Goal: Transaction & Acquisition: Purchase product/service

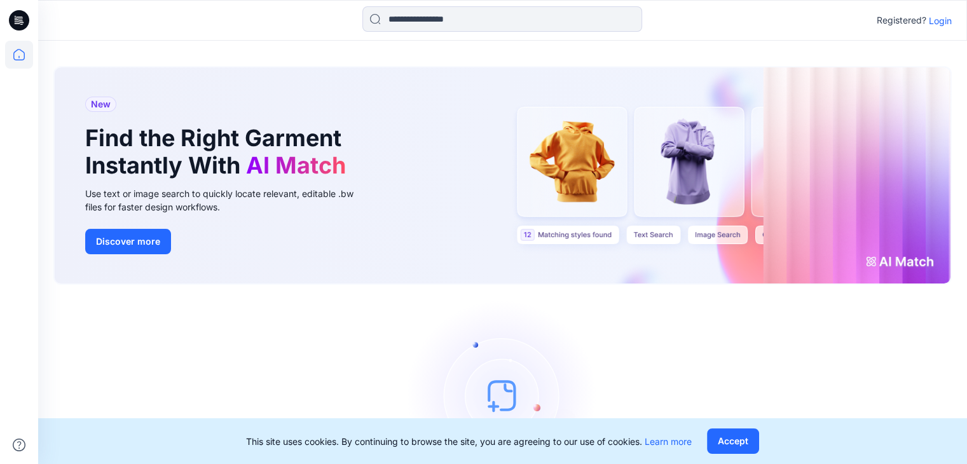
click at [944, 24] on p "Login" at bounding box center [940, 20] width 23 height 13
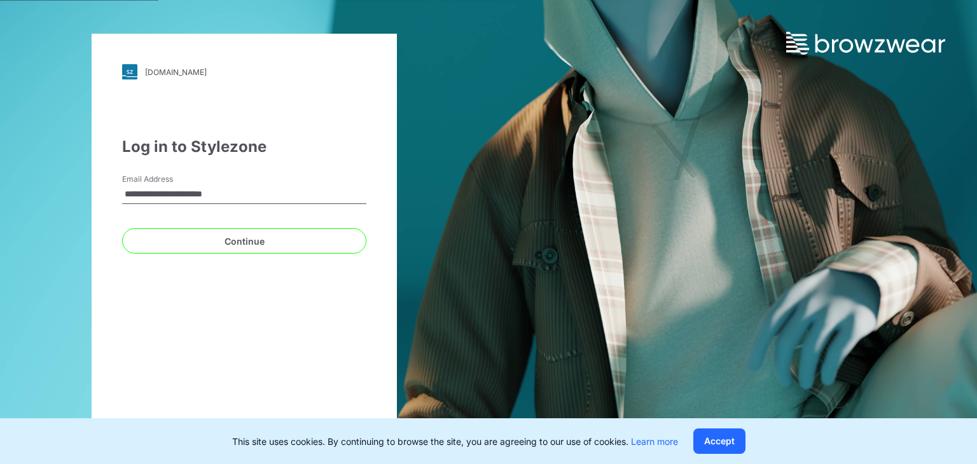
click at [254, 203] on input "**********" at bounding box center [244, 194] width 244 height 19
type input "**********"
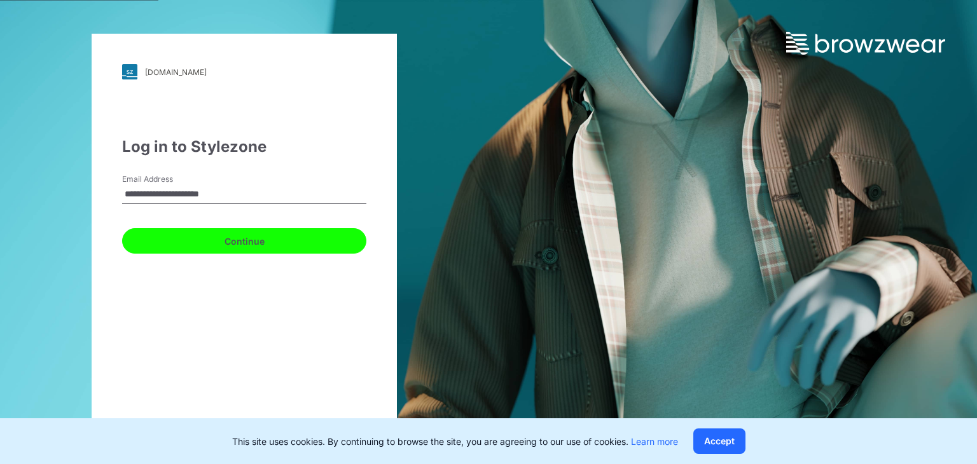
click at [201, 238] on button "Continue" at bounding box center [244, 240] width 244 height 25
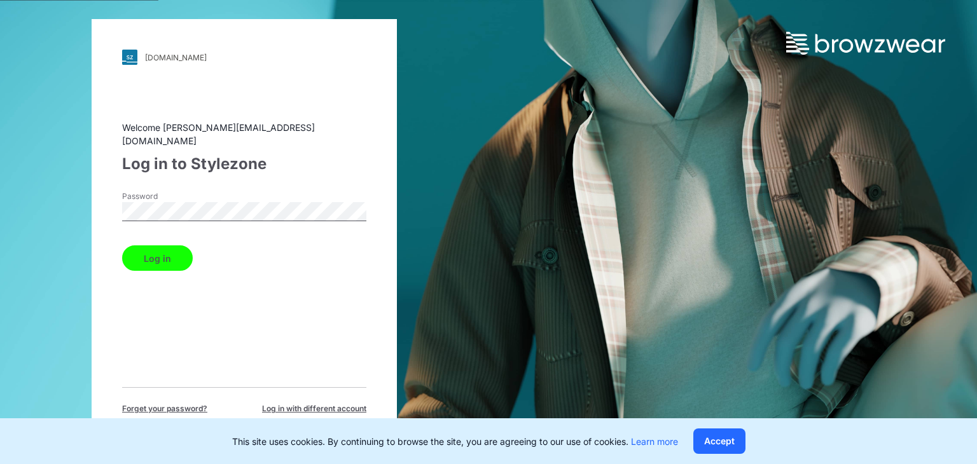
click at [182, 252] on button "Log in" at bounding box center [157, 257] width 71 height 25
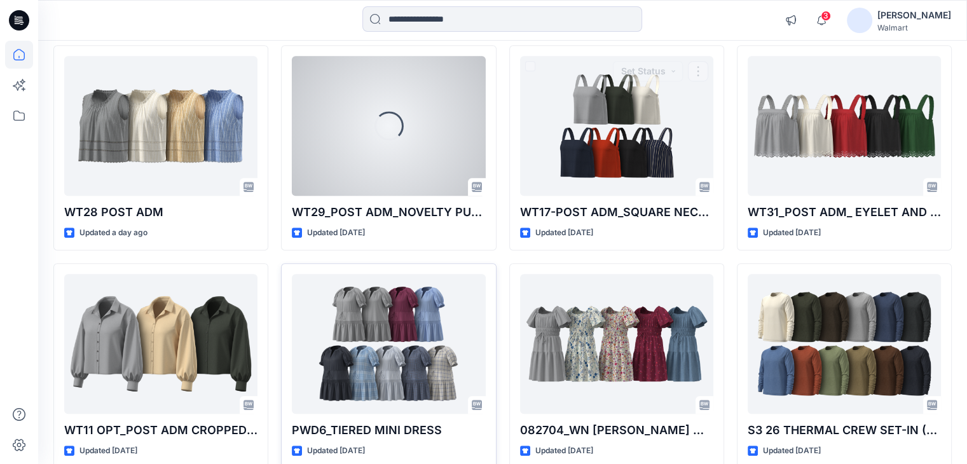
scroll to position [860, 0]
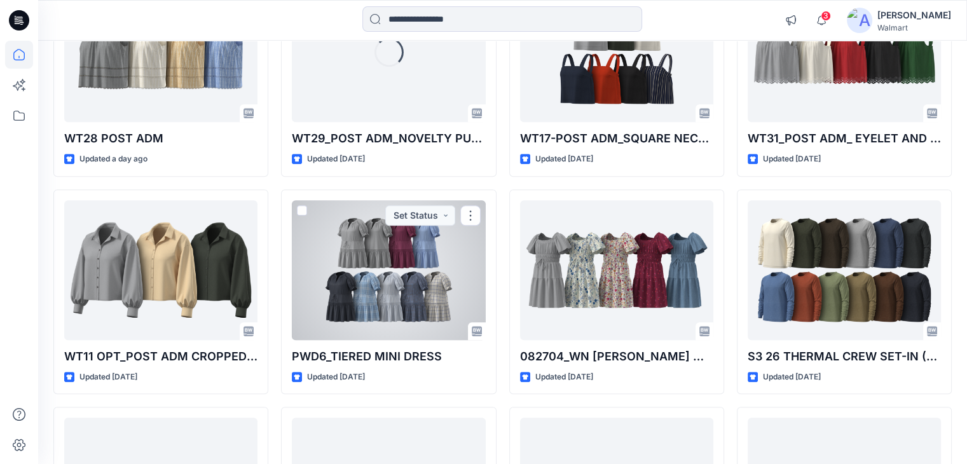
drag, startPoint x: 378, startPoint y: 267, endPoint x: 391, endPoint y: 292, distance: 28.7
click at [378, 267] on div at bounding box center [388, 270] width 193 height 140
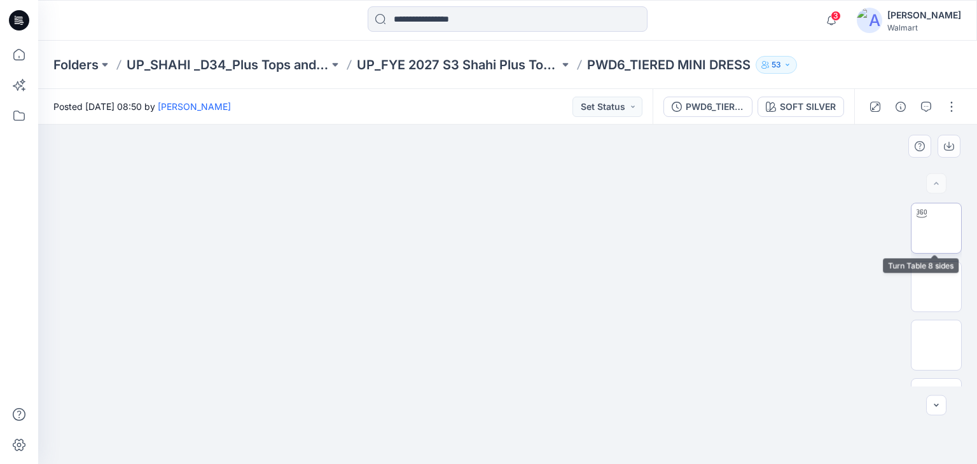
click at [936, 228] on img at bounding box center [936, 228] width 0 height 0
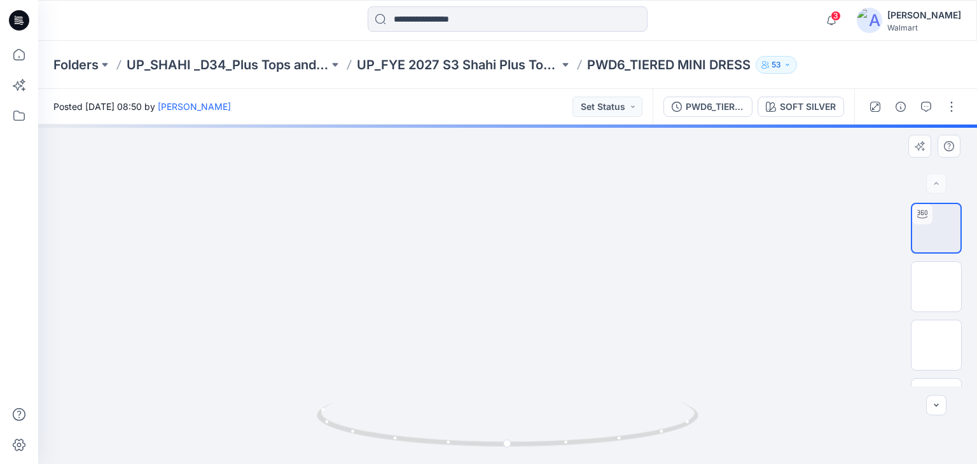
drag, startPoint x: 519, startPoint y: 395, endPoint x: 546, endPoint y: 311, distance: 88.3
drag, startPoint x: 507, startPoint y: 443, endPoint x: 701, endPoint y: 425, distance: 194.8
click at [701, 425] on icon at bounding box center [509, 426] width 385 height 48
drag, startPoint x: 685, startPoint y: 308, endPoint x: 680, endPoint y: 372, distance: 63.8
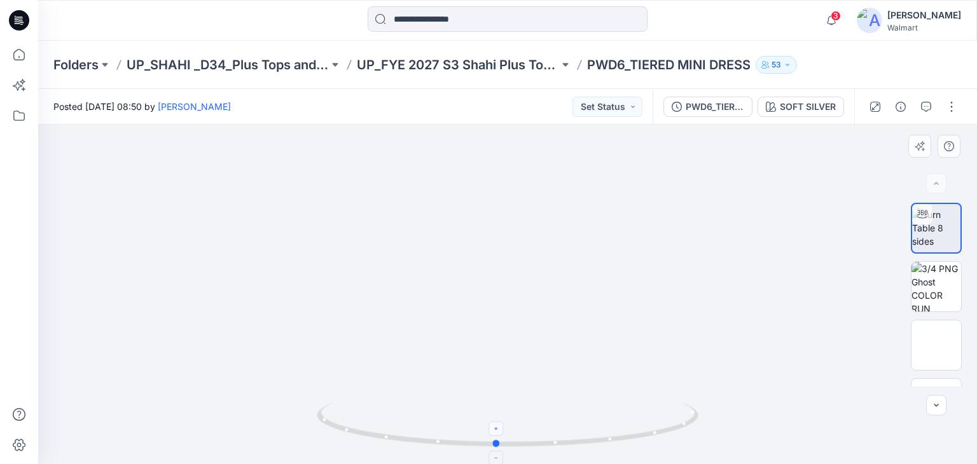
drag, startPoint x: 326, startPoint y: 425, endPoint x: 502, endPoint y: 425, distance: 176.1
click at [502, 425] on icon at bounding box center [509, 426] width 385 height 48
drag, startPoint x: 539, startPoint y: 353, endPoint x: 570, endPoint y: 287, distance: 72.8
drag, startPoint x: 505, startPoint y: 341, endPoint x: 505, endPoint y: 353, distance: 12.7
drag, startPoint x: 437, startPoint y: 374, endPoint x: 458, endPoint y: 271, distance: 105.0
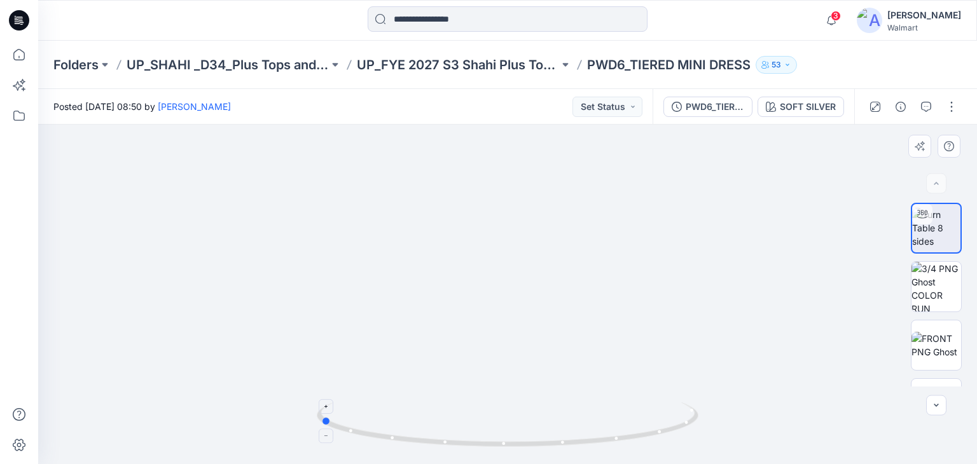
drag, startPoint x: 495, startPoint y: 443, endPoint x: 701, endPoint y: 441, distance: 205.4
click at [701, 441] on icon at bounding box center [509, 426] width 385 height 48
drag, startPoint x: 331, startPoint y: 424, endPoint x: 519, endPoint y: 423, distance: 188.8
click at [516, 431] on icon at bounding box center [509, 426] width 385 height 48
drag, startPoint x: 446, startPoint y: 268, endPoint x: 453, endPoint y: 347, distance: 79.1
